Goal: Task Accomplishment & Management: Manage account settings

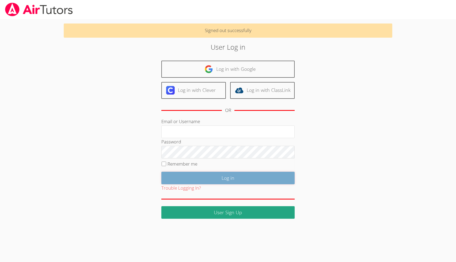
click at [225, 178] on input "Log in" at bounding box center [228, 178] width 133 height 13
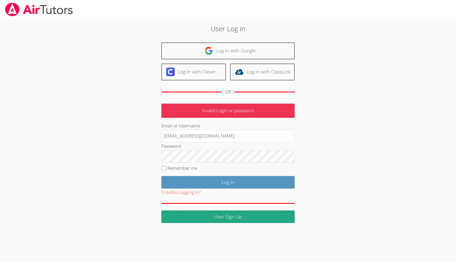
type input "[EMAIL_ADDRESS][DOMAIN_NAME]"
click at [162, 176] on input "Log in" at bounding box center [228, 182] width 133 height 13
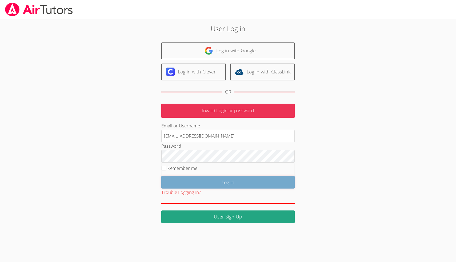
click at [260, 183] on input "Log in" at bounding box center [228, 182] width 133 height 13
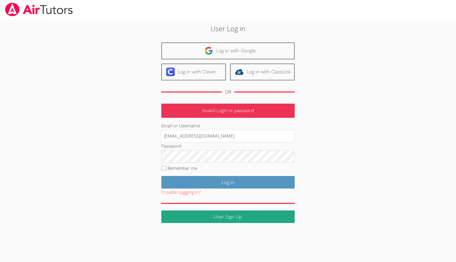
click at [230, 113] on p "Invalid Login or password" at bounding box center [228, 111] width 133 height 14
click at [237, 111] on p "Invalid Login or password" at bounding box center [228, 111] width 133 height 14
click at [226, 105] on p "Invalid Login or password" at bounding box center [228, 111] width 133 height 14
click at [226, 108] on p "Invalid Login or password" at bounding box center [228, 111] width 133 height 14
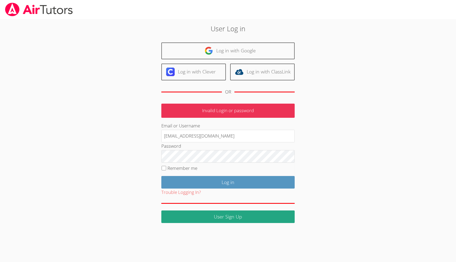
click at [210, 113] on p "Invalid Login or password" at bounding box center [228, 111] width 133 height 14
click at [187, 192] on button "Trouble Logging In?" at bounding box center [182, 192] width 40 height 8
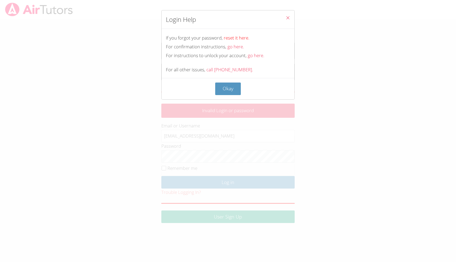
click at [235, 39] on link "reset it here." at bounding box center [237, 38] width 26 height 6
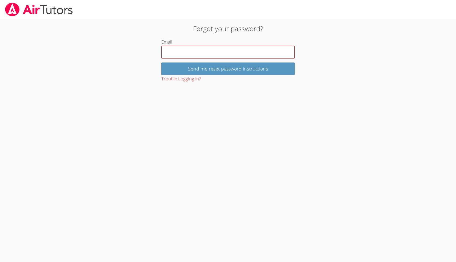
click at [213, 52] on input "Email" at bounding box center [228, 52] width 133 height 13
type input "m"
type input "[EMAIL_ADDRESS][DOMAIN_NAME]"
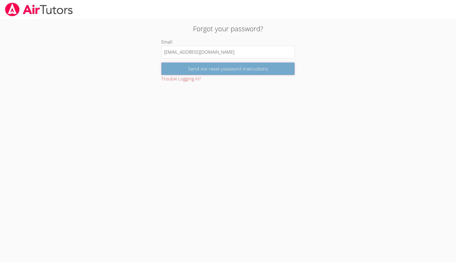
click at [225, 69] on input "Send me reset password instructions" at bounding box center [228, 68] width 133 height 13
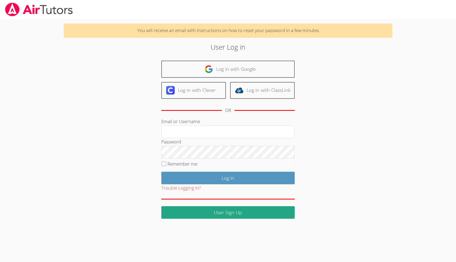
click at [221, 53] on div "User Log in Log in with Google Log in with Clever Log in with ClassLink OR Emai…" at bounding box center [228, 130] width 246 height 177
click at [196, 187] on button "Trouble Logging In?" at bounding box center [182, 188] width 40 height 8
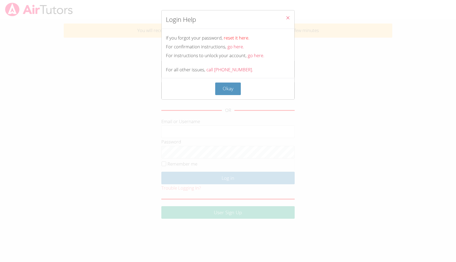
click at [230, 37] on link "reset it here." at bounding box center [237, 38] width 26 height 6
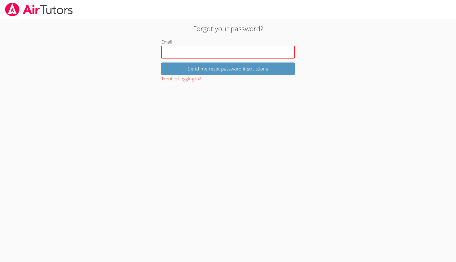
click at [219, 52] on input "Email" at bounding box center [228, 52] width 133 height 13
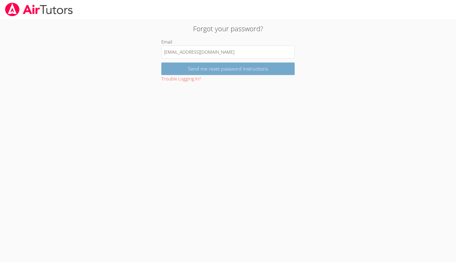
type input "[EMAIL_ADDRESS][DOMAIN_NAME]"
click at [230, 71] on input "Send me reset password instructions" at bounding box center [228, 68] width 133 height 13
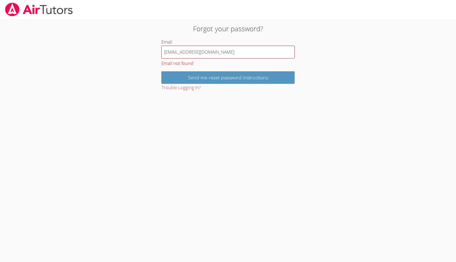
click at [219, 53] on input "[EMAIL_ADDRESS][DOMAIN_NAME]" at bounding box center [228, 52] width 133 height 13
type input "[EMAIL_ADDRESS][DOMAIN_NAME]"
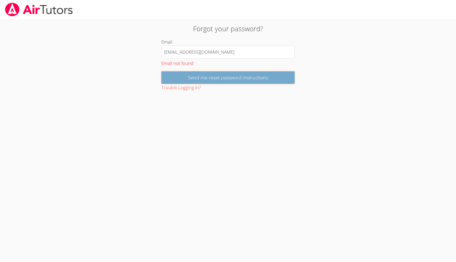
click at [212, 76] on input "Send me reset password instructions" at bounding box center [228, 77] width 133 height 13
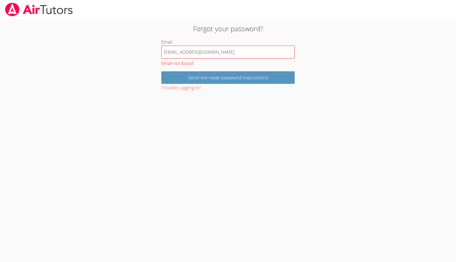
click at [226, 52] on input "[EMAIL_ADDRESS][DOMAIN_NAME]" at bounding box center [228, 52] width 133 height 13
type input "[EMAIL_ADDRESS][DOMAIN_NAME]"
click at [162, 71] on input "Send me reset password instructions" at bounding box center [228, 77] width 133 height 13
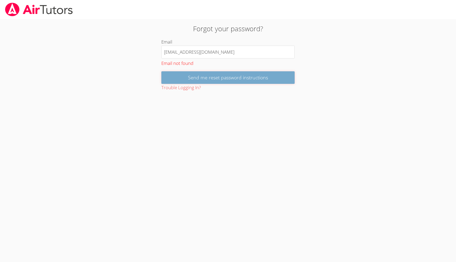
click at [206, 76] on input "Send me reset password instructions" at bounding box center [228, 77] width 133 height 13
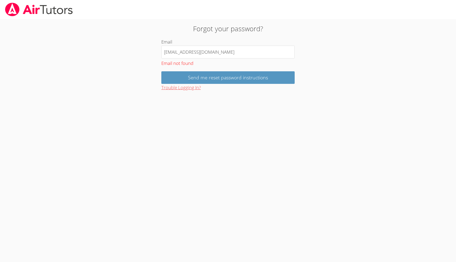
click at [193, 87] on button "Trouble Logging In?" at bounding box center [182, 88] width 40 height 8
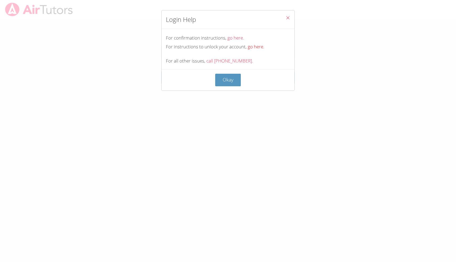
click at [252, 46] on link "go here." at bounding box center [256, 47] width 17 height 6
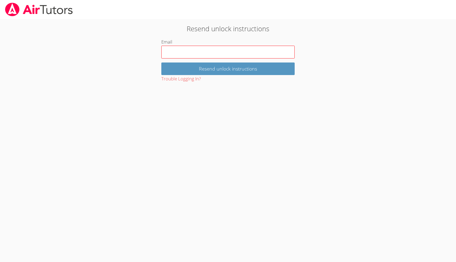
click at [245, 53] on input "Email" at bounding box center [228, 52] width 133 height 13
type input "[EMAIL_ADDRESS][DOMAIN_NAME]"
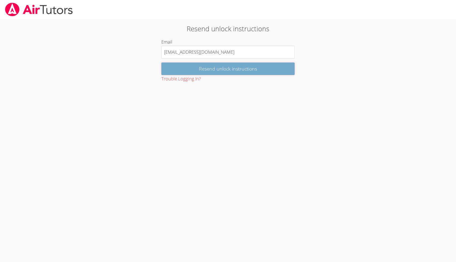
click at [218, 67] on input "Resend unlock instructions" at bounding box center [228, 68] width 133 height 13
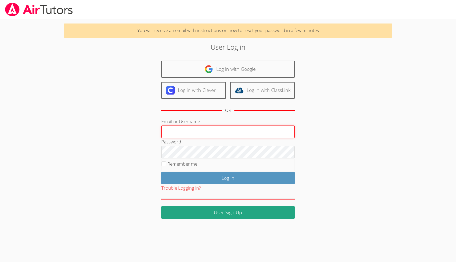
click at [170, 131] on input "Email or Username" at bounding box center [228, 131] width 133 height 13
type input "[EMAIL_ADDRESS][DOMAIN_NAME]"
click at [221, 132] on input "[EMAIL_ADDRESS][DOMAIN_NAME]" at bounding box center [228, 131] width 133 height 13
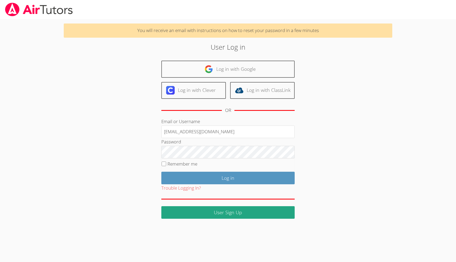
click at [130, 159] on div "User Log in Log in with Google Log in with Clever Log in with ClassLink OR Emai…" at bounding box center [228, 130] width 246 height 177
click at [181, 188] on button "Trouble Logging In?" at bounding box center [182, 188] width 40 height 8
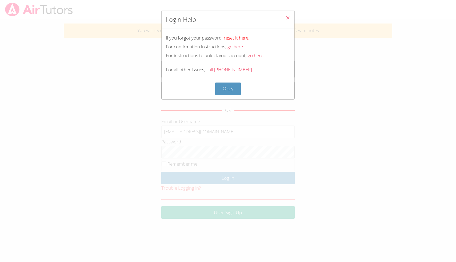
click at [238, 35] on link "reset it here." at bounding box center [237, 38] width 26 height 6
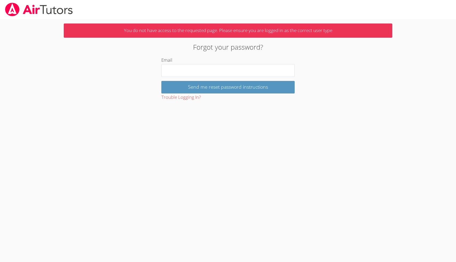
click at [239, 37] on p "You do not have access to the requested page. Please ensure you are logged in a…" at bounding box center [228, 30] width 329 height 14
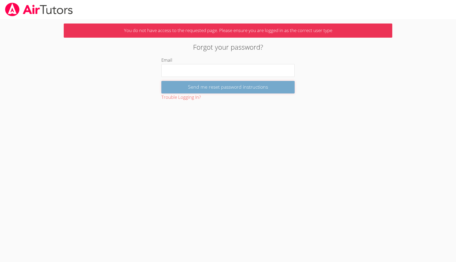
click at [216, 81] on input "Send me reset password instructions" at bounding box center [228, 87] width 133 height 13
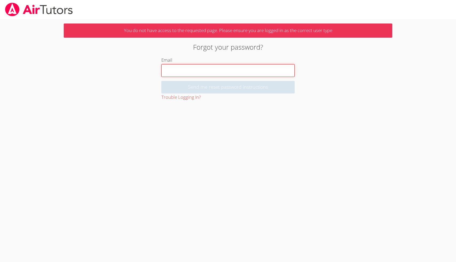
click at [216, 74] on input "Email" at bounding box center [228, 70] width 133 height 13
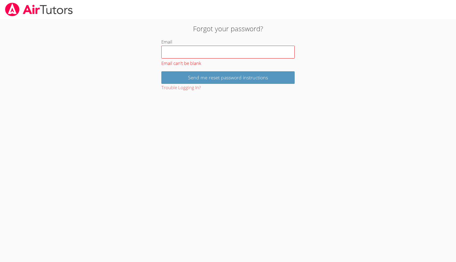
click at [219, 53] on input "Email" at bounding box center [228, 52] width 133 height 13
type input "[EMAIL_ADDRESS][DOMAIN_NAME]"
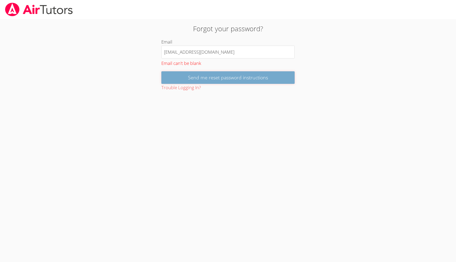
click at [211, 76] on input "Send me reset password instructions" at bounding box center [228, 77] width 133 height 13
